Goal: Task Accomplishment & Management: Manage account settings

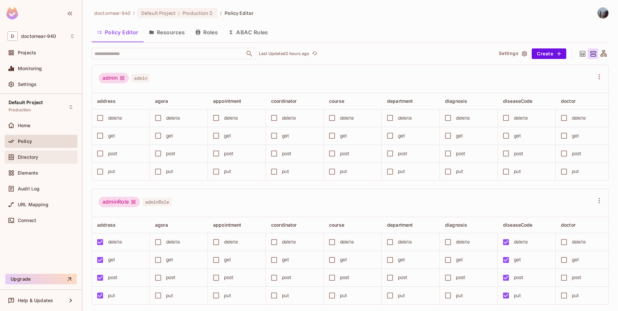
scroll to position [0, 125]
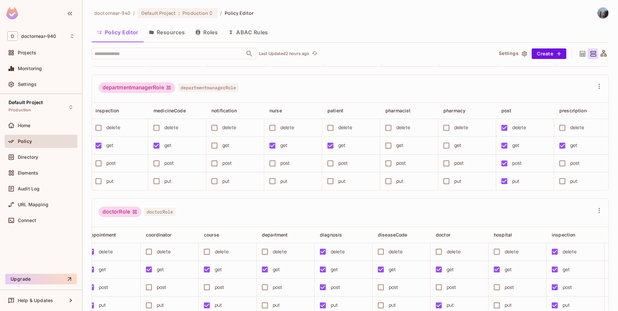
click at [166, 33] on button "Resources" at bounding box center [167, 32] width 46 height 16
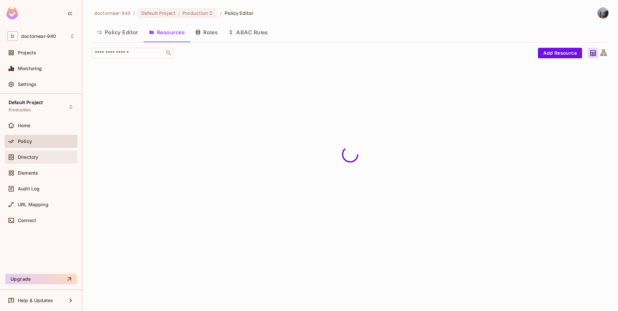
click at [43, 156] on div "Directory" at bounding box center [46, 156] width 57 height 5
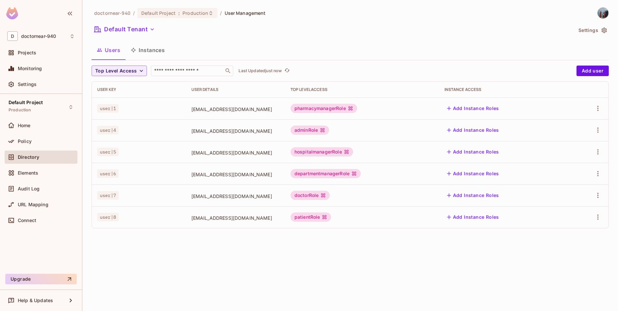
click at [198, 256] on div "doctornear-940 / Default Project : Production / User Management Default Tenant …" at bounding box center [349, 155] width 535 height 311
click at [206, 258] on div "doctornear-940 / Default Project : Production / User Management Default Tenant …" at bounding box center [349, 155] width 535 height 311
click at [222, 243] on div "doctornear-940 / Default Project : Production / User Management Default Tenant …" at bounding box center [349, 155] width 535 height 311
click at [28, 141] on span "Policy" at bounding box center [25, 141] width 14 height 5
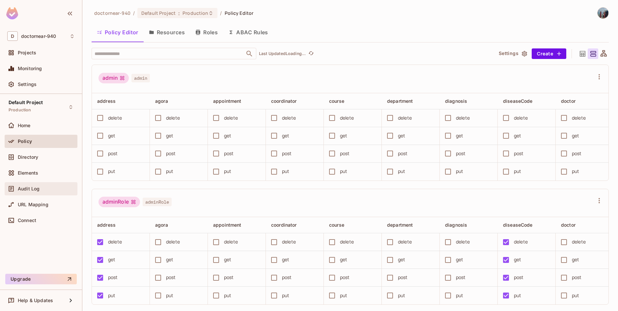
click at [33, 188] on span "Audit Log" at bounding box center [29, 188] width 22 height 5
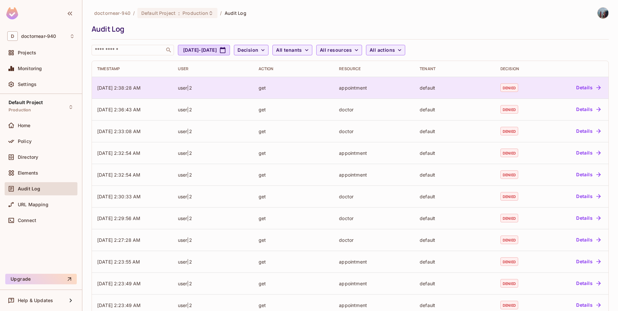
click at [267, 90] on div "get" at bounding box center [293, 88] width 70 height 6
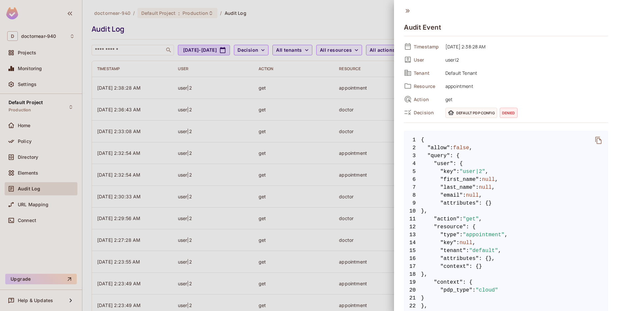
click at [166, 36] on div at bounding box center [309, 155] width 618 height 311
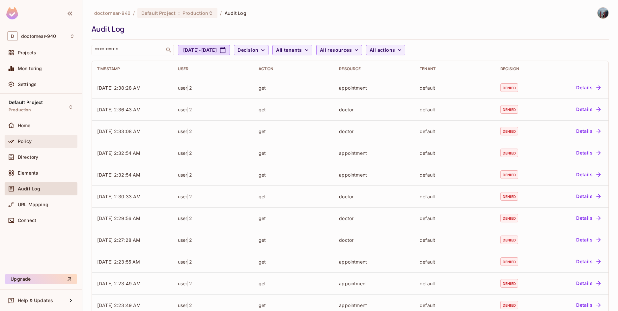
click at [31, 145] on div "Policy" at bounding box center [40, 141] width 67 height 8
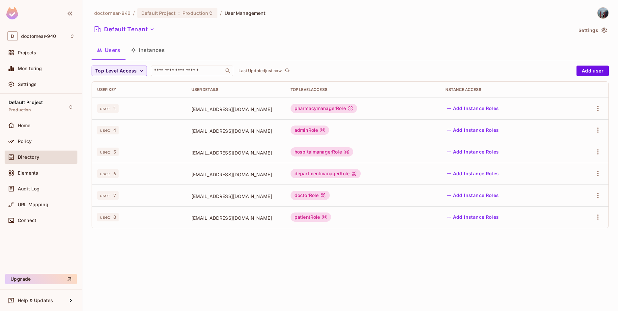
click at [166, 235] on div "doctornear-940 / Default Project : Production / User Management Default Tenant …" at bounding box center [349, 155] width 535 height 311
click at [126, 121] on td "user|4" at bounding box center [139, 130] width 94 height 22
click at [116, 251] on div "doctornear-940 / Default Project : Production / User Management Default Tenant …" at bounding box center [349, 155] width 535 height 311
click at [593, 109] on button "button" at bounding box center [597, 108] width 11 height 11
click at [571, 153] on div "Delete User" at bounding box center [571, 152] width 26 height 7
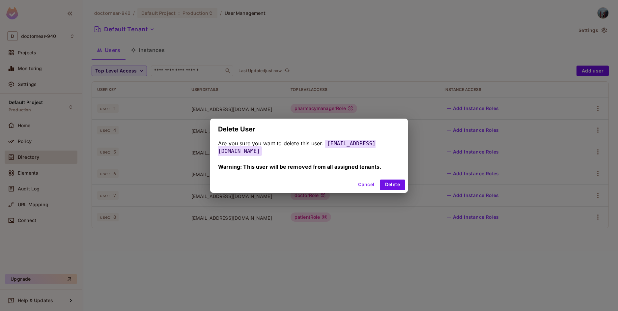
click at [364, 181] on button "Cancel" at bounding box center [365, 184] width 21 height 11
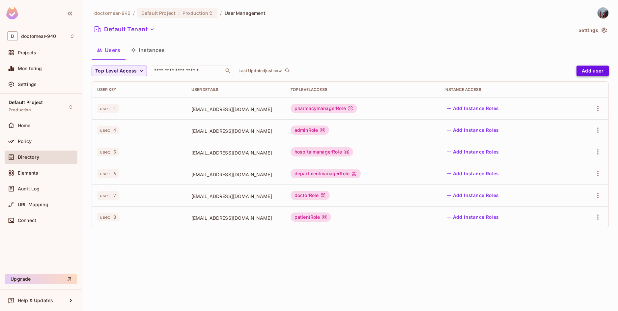
click at [583, 69] on button "Add user" at bounding box center [592, 71] width 32 height 11
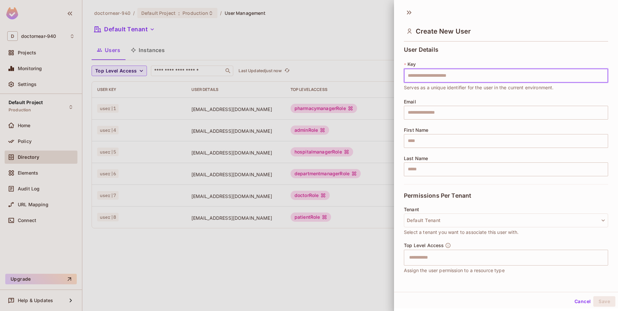
click at [439, 76] on input "text" at bounding box center [506, 76] width 204 height 14
type input "******"
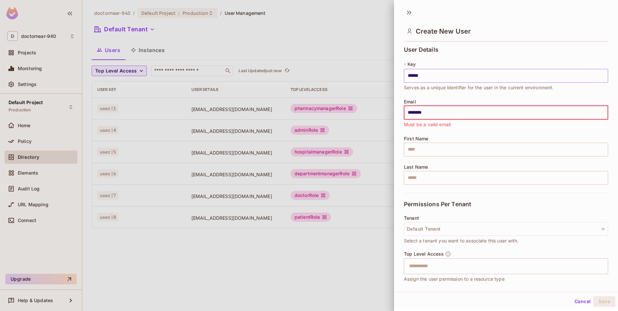
type input "********"
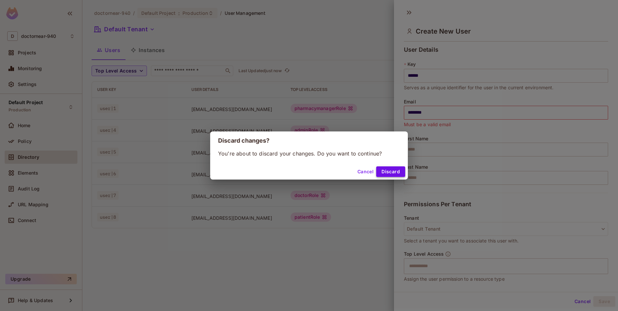
click at [378, 171] on button "Discard" at bounding box center [390, 171] width 29 height 11
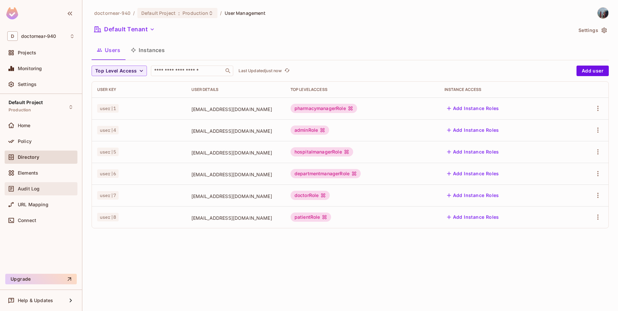
click at [32, 186] on span "Audit Log" at bounding box center [29, 188] width 22 height 5
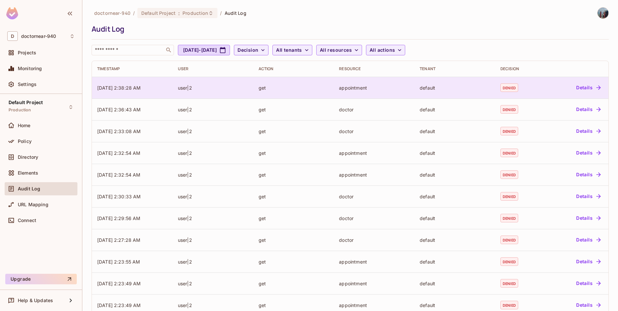
click at [269, 88] on div "get" at bounding box center [293, 88] width 70 height 6
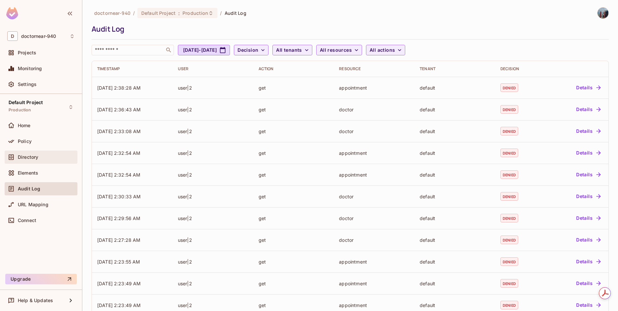
click at [33, 159] on span "Directory" at bounding box center [28, 156] width 20 height 5
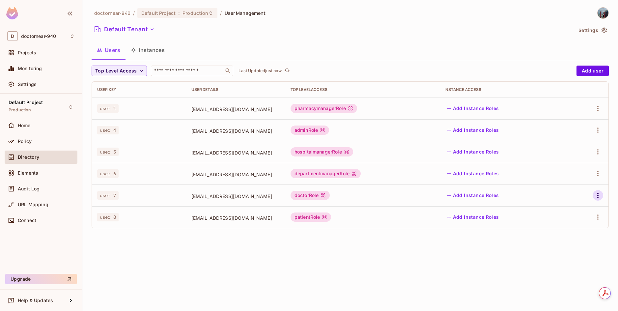
click at [594, 195] on icon "button" at bounding box center [598, 195] width 8 height 8
click at [565, 238] on div "Delete User" at bounding box center [571, 239] width 26 height 7
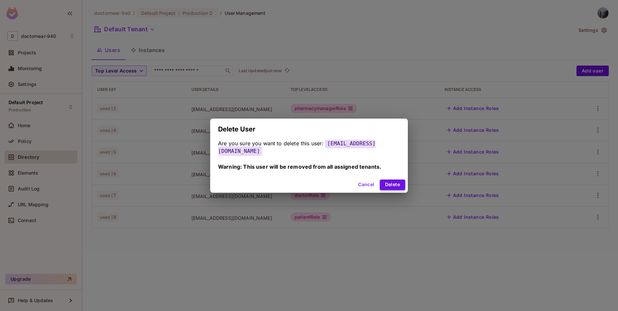
click at [384, 182] on button "Delete" at bounding box center [392, 184] width 25 height 11
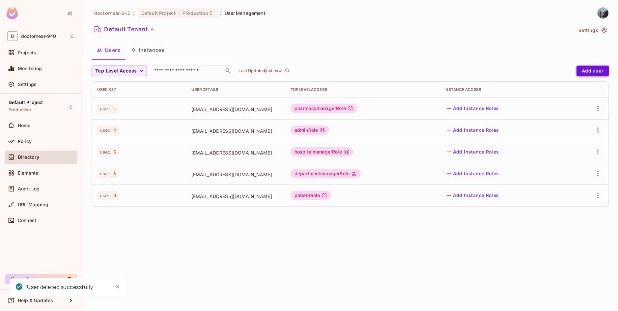
click at [587, 72] on button "Add user" at bounding box center [592, 71] width 32 height 11
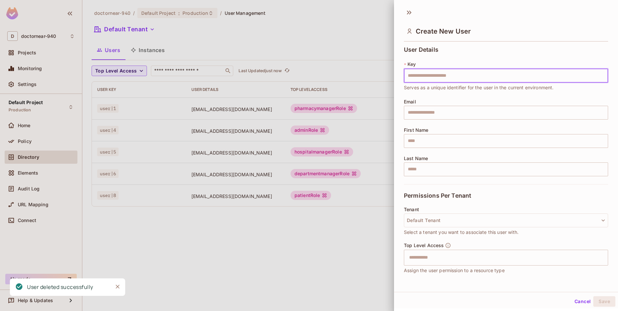
type input "*"
type input "******"
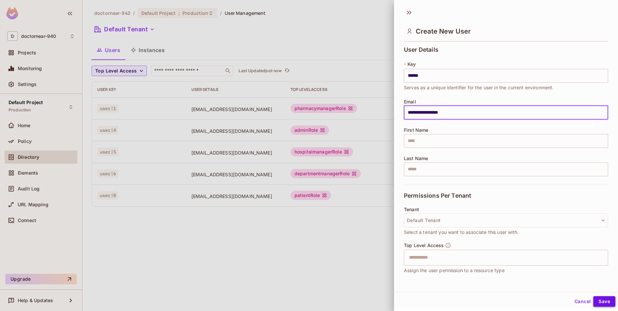
type input "**********"
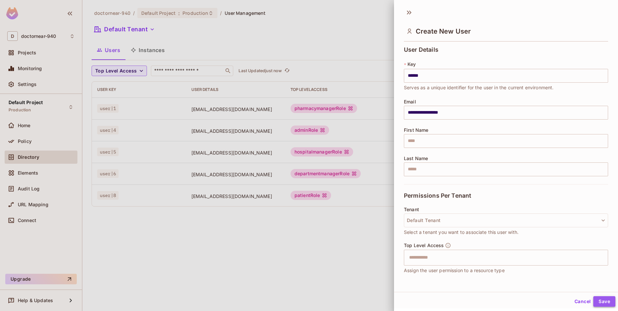
click at [595, 303] on button "Save" at bounding box center [604, 301] width 22 height 11
click at [453, 260] on input "text" at bounding box center [500, 257] width 190 height 13
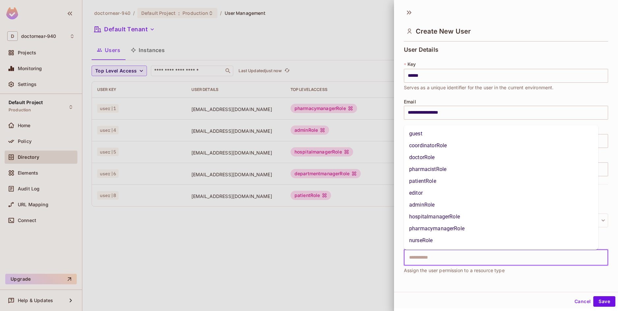
click at [428, 157] on li "doctorRole" at bounding box center [501, 157] width 194 height 12
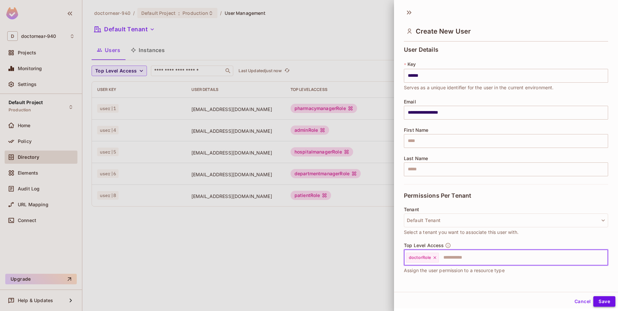
click at [600, 303] on button "Save" at bounding box center [604, 301] width 22 height 11
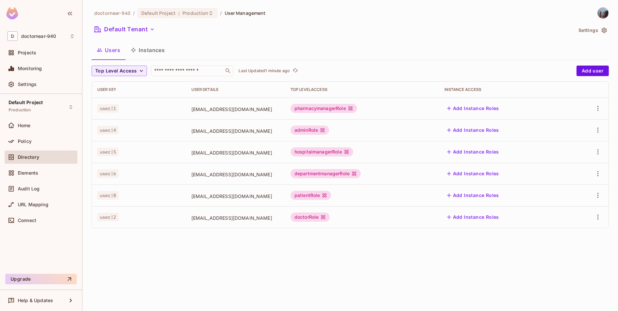
drag, startPoint x: 260, startPoint y: 267, endPoint x: 283, endPoint y: 259, distance: 24.1
click at [261, 267] on div "doctornear-940 / Default Project : Production / User Management Default Tenant …" at bounding box center [349, 155] width 535 height 311
drag, startPoint x: 355, startPoint y: 259, endPoint x: 370, endPoint y: 238, distance: 26.1
click at [355, 259] on div "doctornear-940 / Default Project : Production / User Management Default Tenant …" at bounding box center [349, 155] width 535 height 311
click at [587, 73] on button "Add user" at bounding box center [592, 71] width 32 height 11
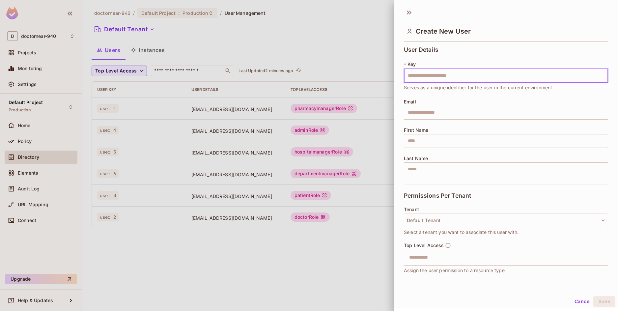
click at [476, 78] on input "text" at bounding box center [506, 76] width 204 height 14
type input "******"
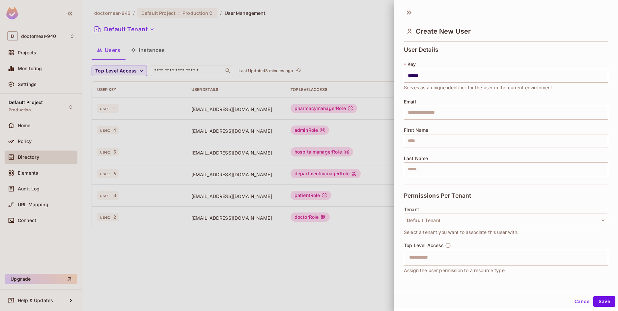
click at [342, 265] on div at bounding box center [309, 155] width 618 height 311
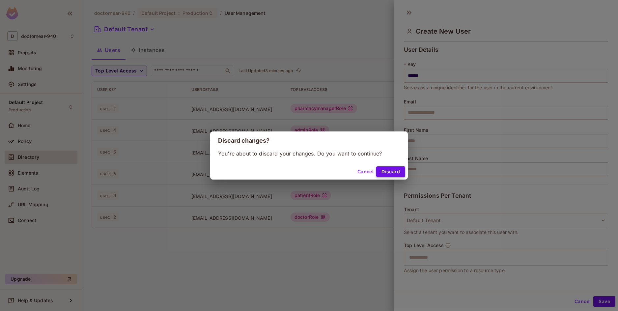
click at [385, 170] on button "Discard" at bounding box center [390, 171] width 29 height 11
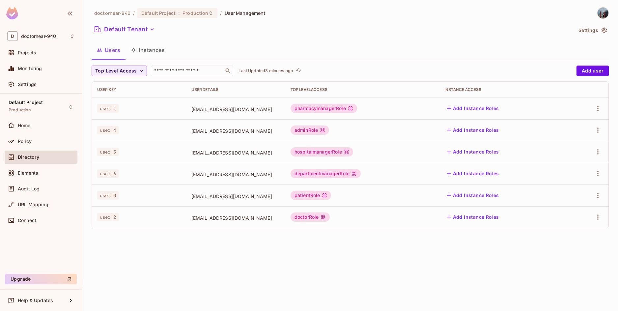
click at [309, 267] on div "doctornear-940 / Default Project : Production / User Management Default Tenant …" at bounding box center [349, 155] width 535 height 311
click at [247, 258] on div "doctornear-940 / Default Project : Production / User Management Default Tenant …" at bounding box center [349, 155] width 535 height 311
click at [33, 105] on div "Default Project Production" at bounding box center [26, 107] width 34 height 14
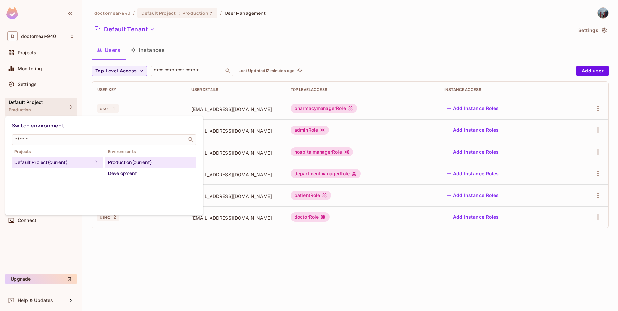
click at [33, 105] on div at bounding box center [309, 155] width 618 height 311
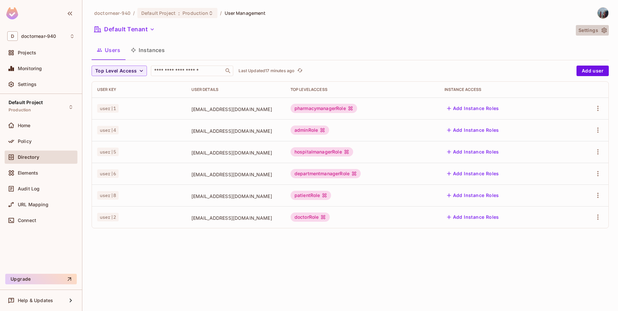
click at [589, 31] on button "Settings" at bounding box center [591, 30] width 33 height 11
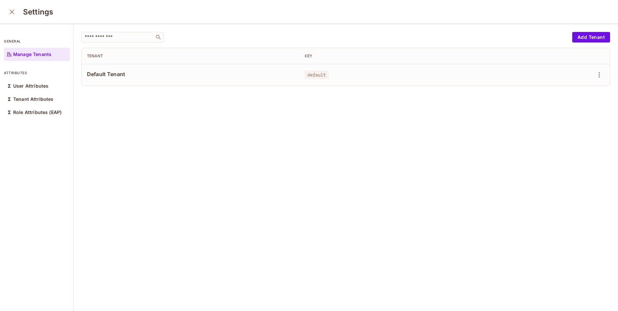
click at [12, 13] on icon "close" at bounding box center [12, 12] width 8 height 8
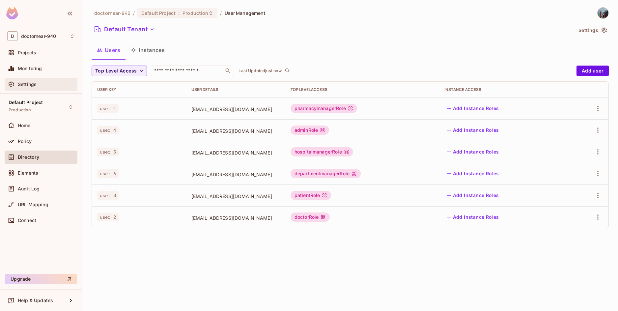
click at [43, 89] on div "Settings" at bounding box center [41, 84] width 73 height 13
